Goal: Feedback & Contribution: Leave review/rating

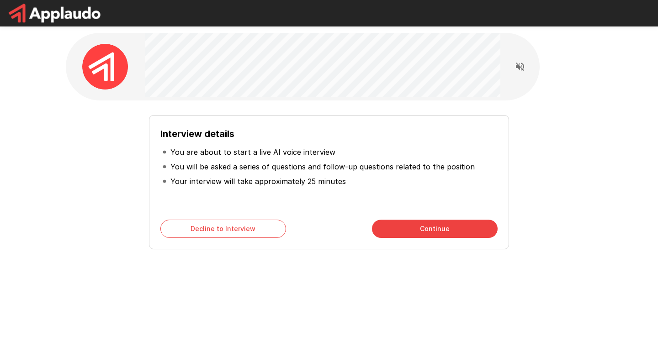
click at [421, 232] on button "Continue" at bounding box center [435, 229] width 126 height 18
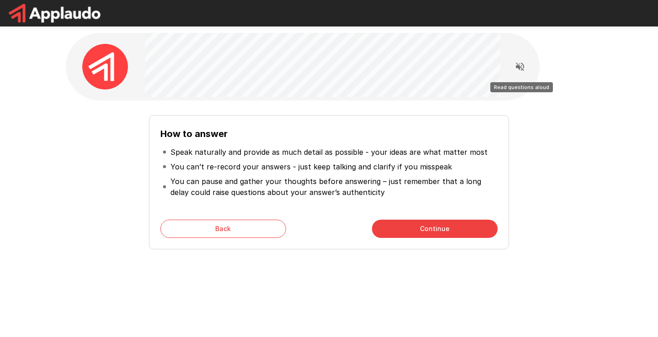
click at [523, 67] on icon "Read questions aloud" at bounding box center [520, 67] width 8 height 8
click at [444, 226] on button "Continue" at bounding box center [435, 229] width 126 height 18
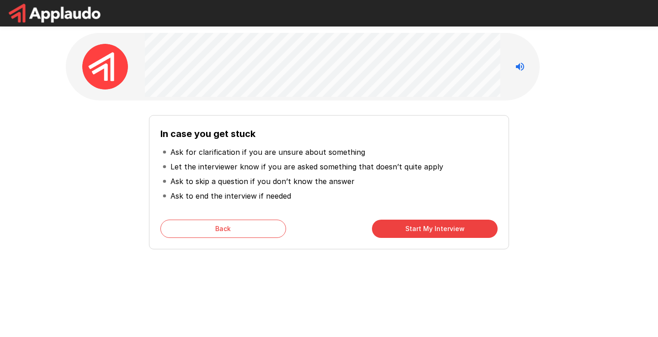
click at [433, 234] on button "Start My Interview" at bounding box center [435, 229] width 126 height 18
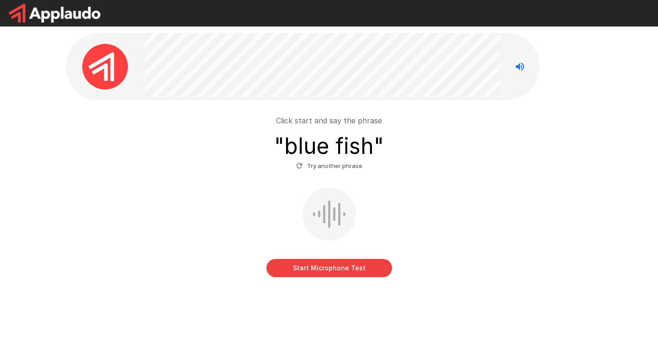
click at [326, 268] on button "Start Microphone Test" at bounding box center [329, 268] width 126 height 18
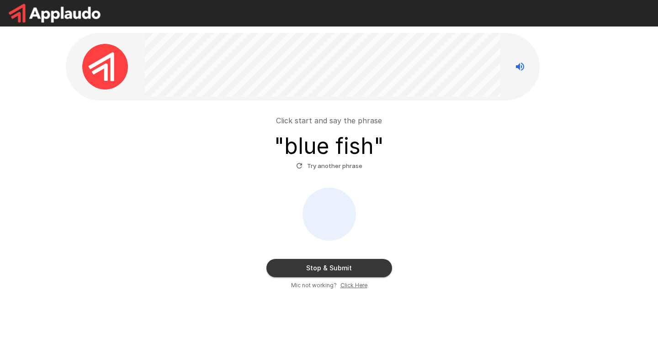
click at [326, 268] on button "Stop & Submit" at bounding box center [329, 268] width 126 height 18
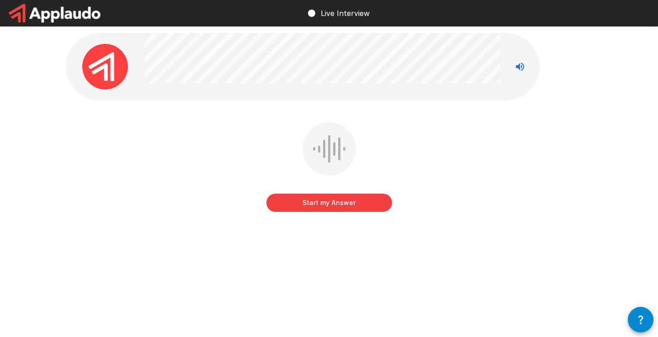
click at [335, 206] on button "Start my Answer" at bounding box center [329, 203] width 126 height 18
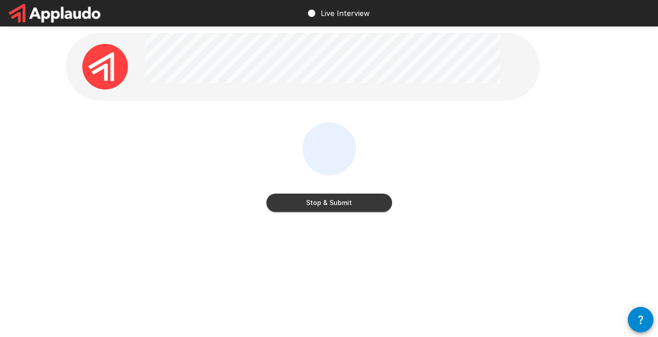
click at [335, 206] on button "Stop & Submit" at bounding box center [329, 203] width 126 height 18
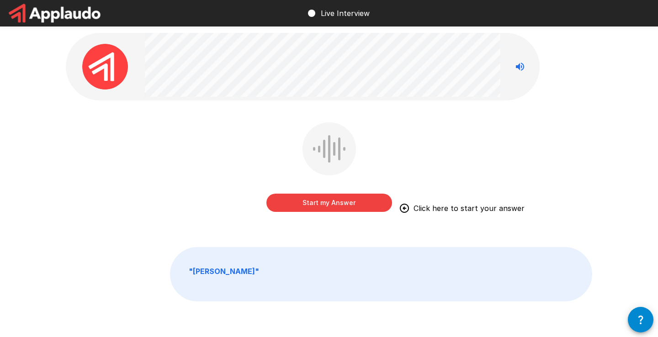
click at [330, 210] on button "Start my Answer" at bounding box center [329, 203] width 126 height 18
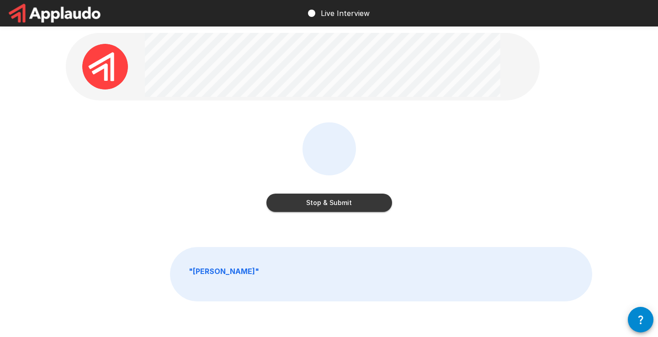
click at [346, 208] on button "Stop & Submit" at bounding box center [329, 203] width 126 height 18
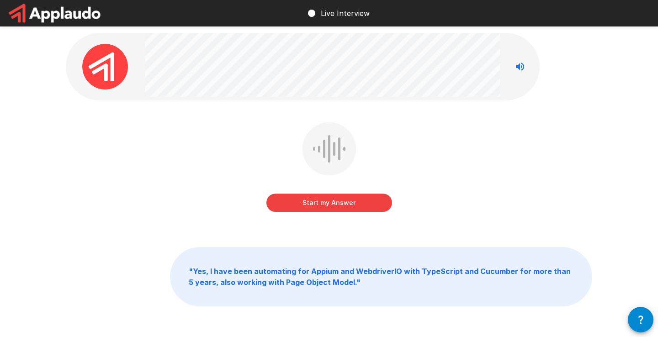
click at [340, 202] on button "Start my Answer" at bounding box center [329, 203] width 126 height 18
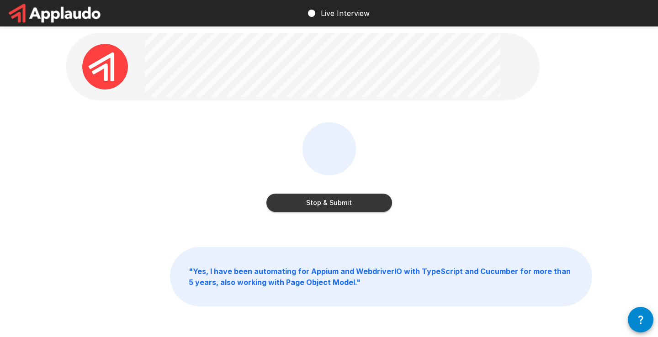
click at [354, 208] on button "Stop & Submit" at bounding box center [329, 203] width 126 height 18
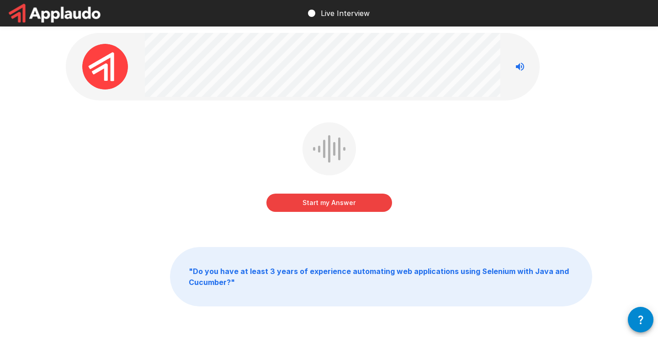
click at [337, 207] on button "Start my Answer" at bounding box center [329, 203] width 126 height 18
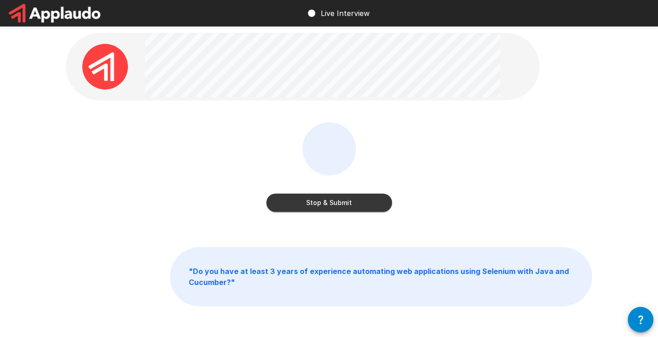
click at [362, 204] on button "Stop & Submit" at bounding box center [329, 203] width 126 height 18
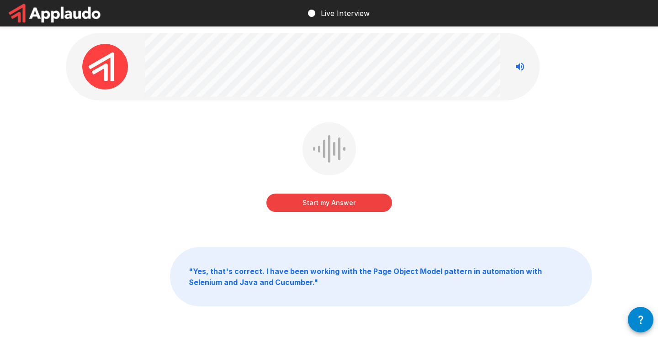
click at [358, 206] on button "Start my Answer" at bounding box center [329, 203] width 126 height 18
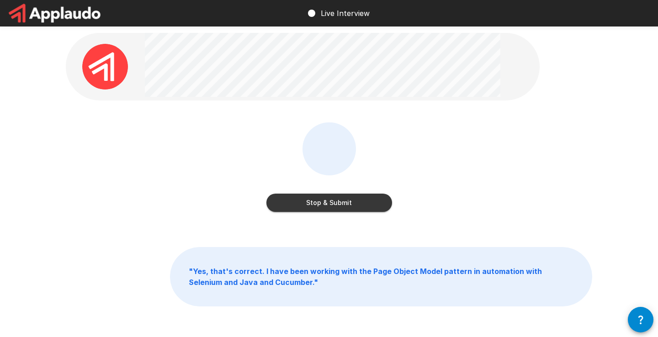
click at [366, 202] on button "Stop & Submit" at bounding box center [329, 203] width 126 height 18
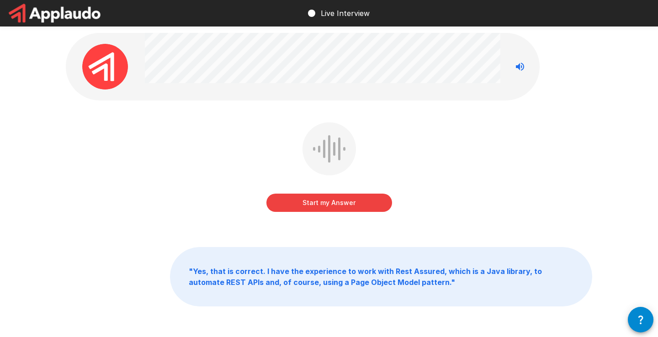
click at [354, 209] on button "Start my Answer" at bounding box center [329, 203] width 126 height 18
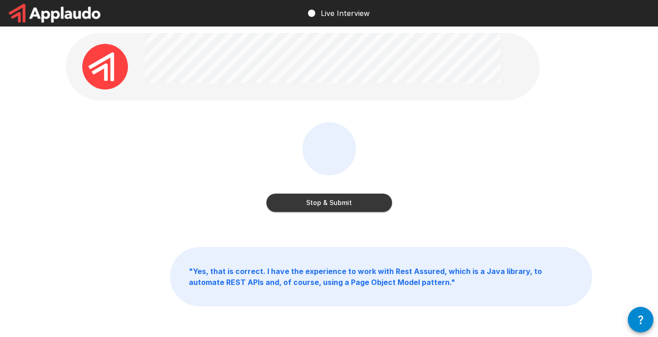
click at [348, 206] on button "Stop & Submit" at bounding box center [329, 203] width 126 height 18
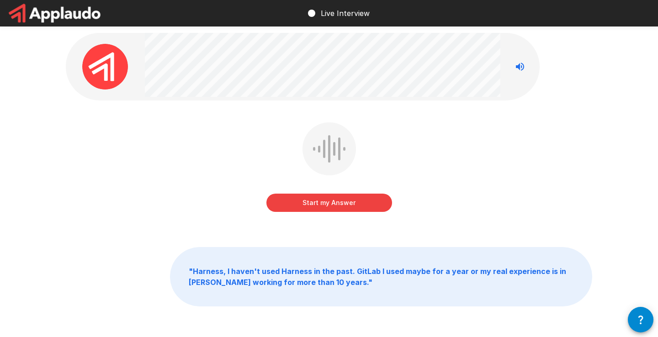
click at [368, 202] on button "Start my Answer" at bounding box center [329, 203] width 126 height 18
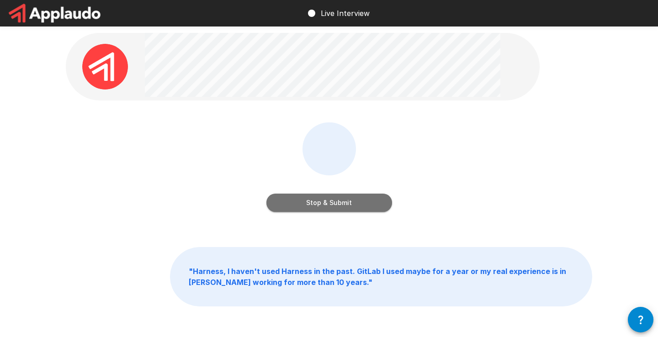
click at [368, 205] on button "Stop & Submit" at bounding box center [329, 203] width 126 height 18
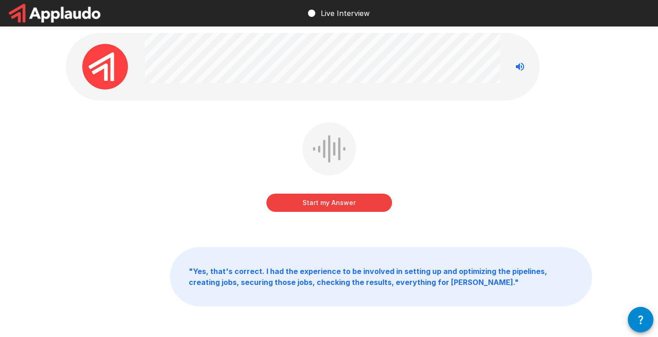
click at [365, 206] on button "Start my Answer" at bounding box center [329, 203] width 126 height 18
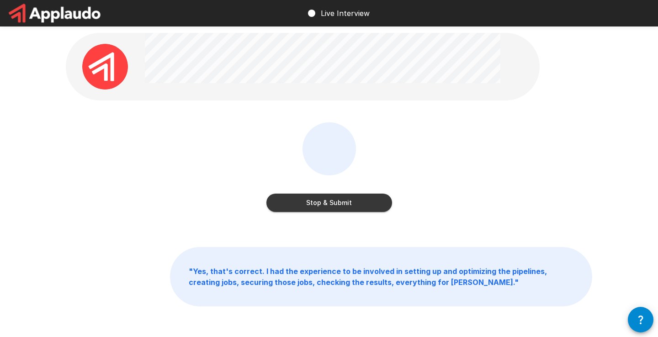
click at [363, 207] on button "Stop & Submit" at bounding box center [329, 203] width 126 height 18
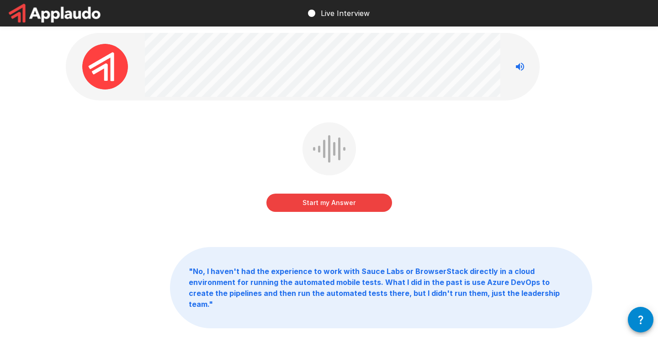
click at [323, 202] on button "Start my Answer" at bounding box center [329, 203] width 126 height 18
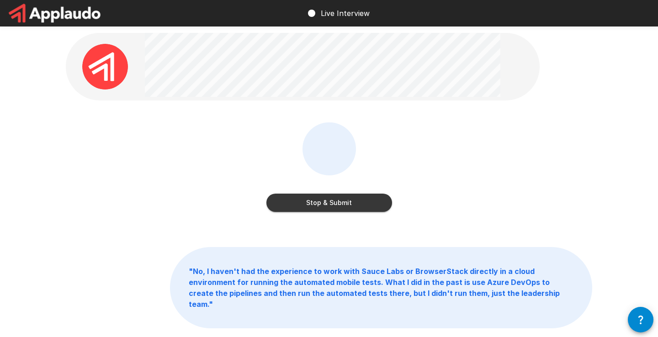
click at [344, 209] on button "Stop & Submit" at bounding box center [329, 203] width 126 height 18
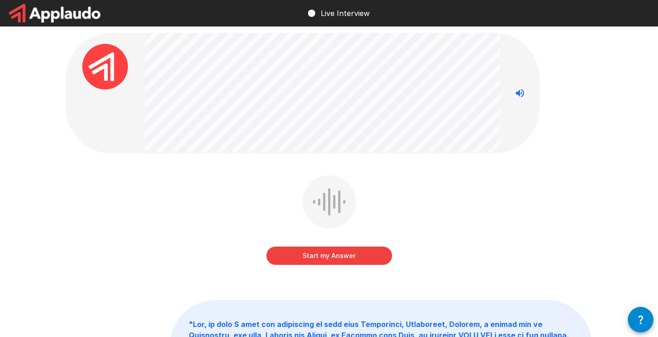
click at [341, 256] on button "Start my Answer" at bounding box center [329, 256] width 126 height 18
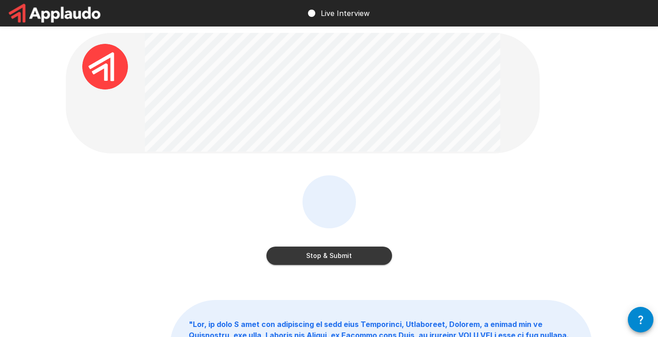
click at [360, 258] on button "Stop & Submit" at bounding box center [329, 256] width 126 height 18
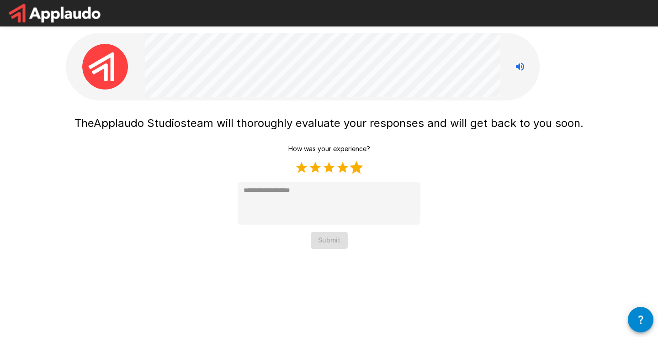
click at [356, 169] on label "5 Stars" at bounding box center [357, 168] width 14 height 14
type textarea "*"
click at [318, 241] on button "Submit" at bounding box center [329, 240] width 37 height 17
